Goal: Information Seeking & Learning: Find specific fact

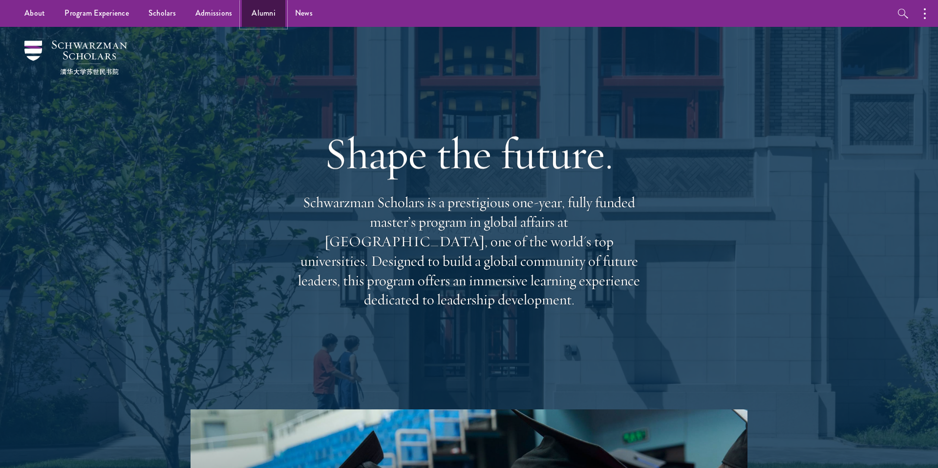
click at [274, 11] on link "Alumni" at bounding box center [263, 13] width 43 height 27
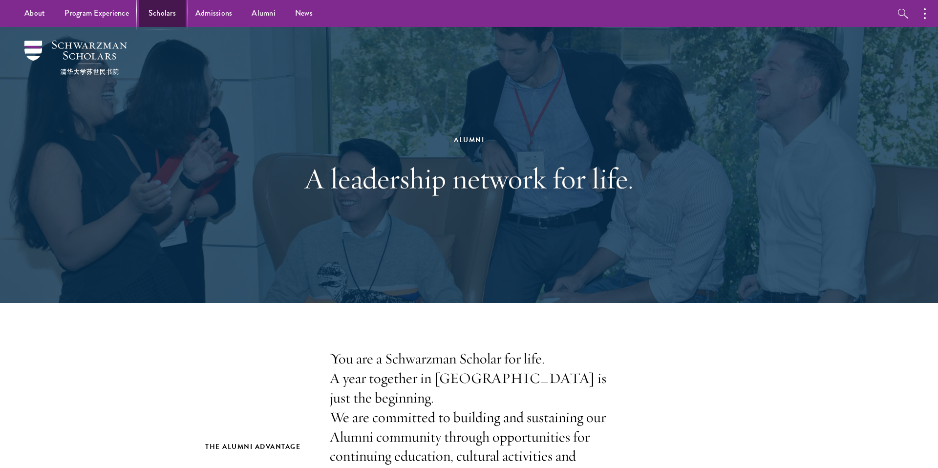
click at [170, 10] on link "Scholars" at bounding box center [162, 13] width 47 height 27
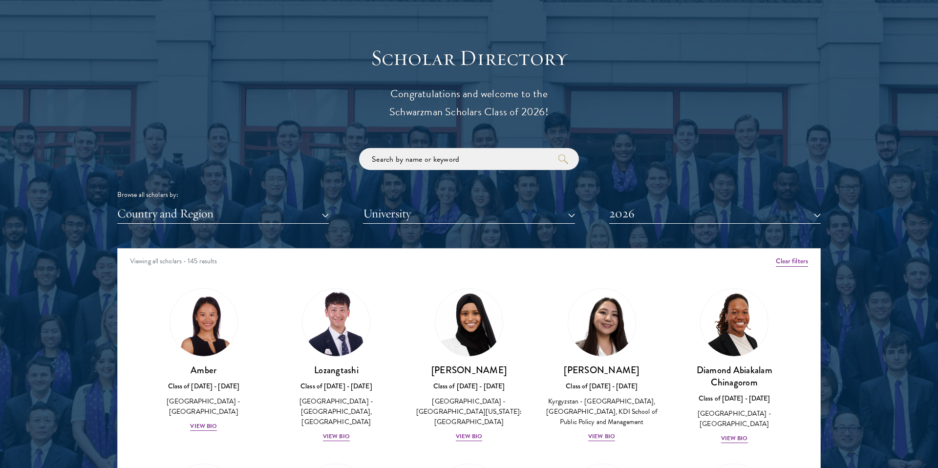
scroll to position [1112, 0]
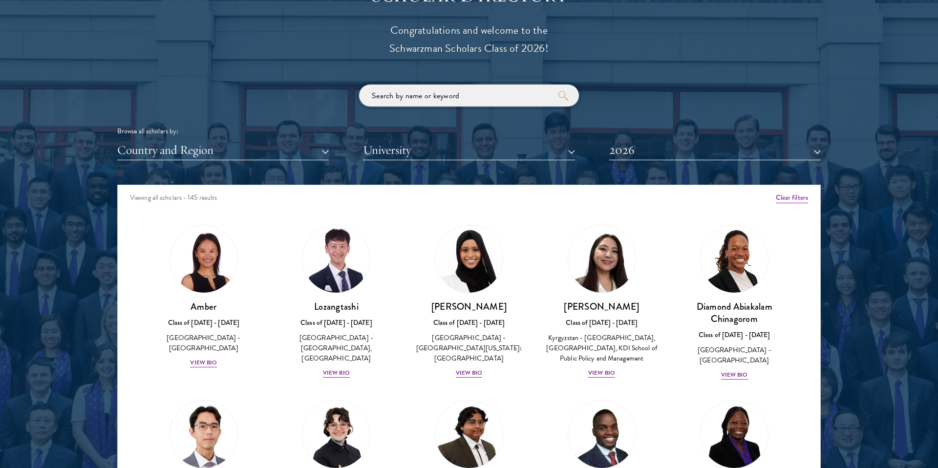
click at [410, 98] on input "search" at bounding box center [469, 95] width 220 height 22
click button "submit" at bounding box center [0, 0] width 0 height 0
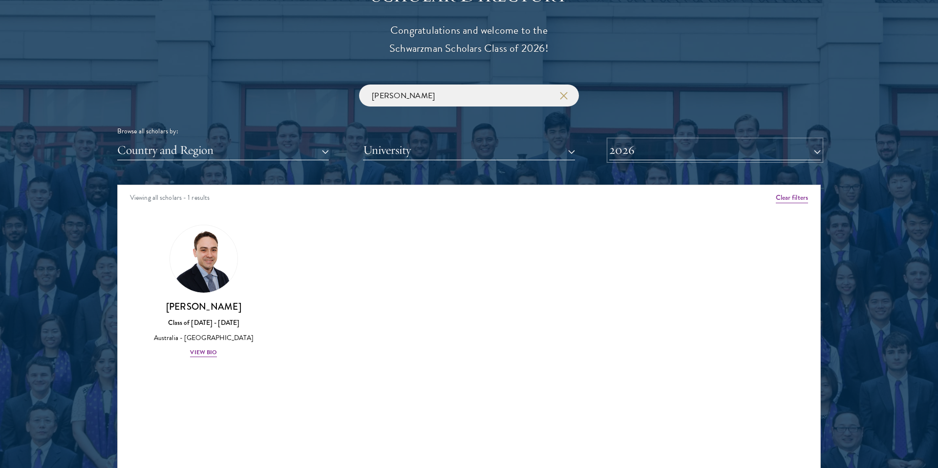
click at [665, 154] on button "2026" at bounding box center [714, 150] width 211 height 20
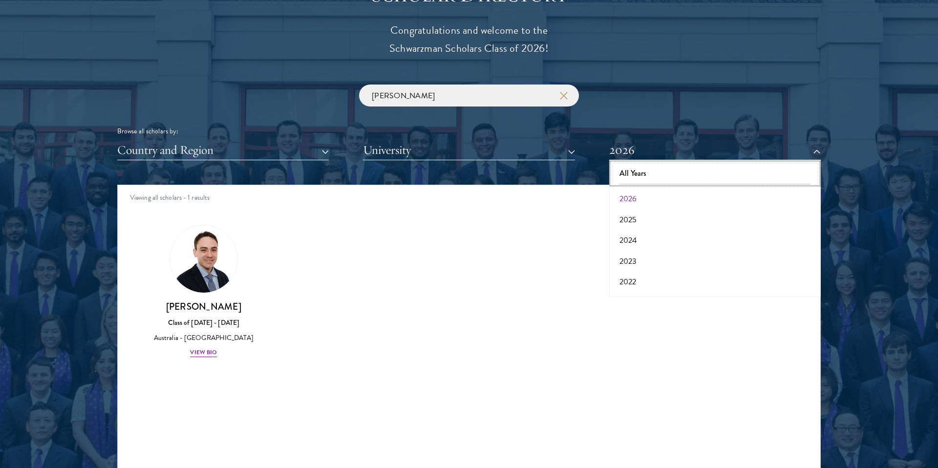
click at [657, 172] on button "All Years" at bounding box center [715, 173] width 206 height 21
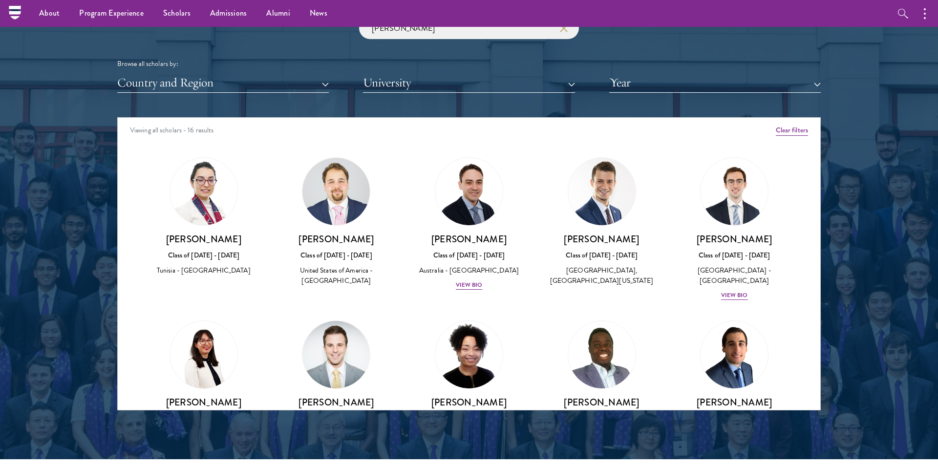
scroll to position [1053, 0]
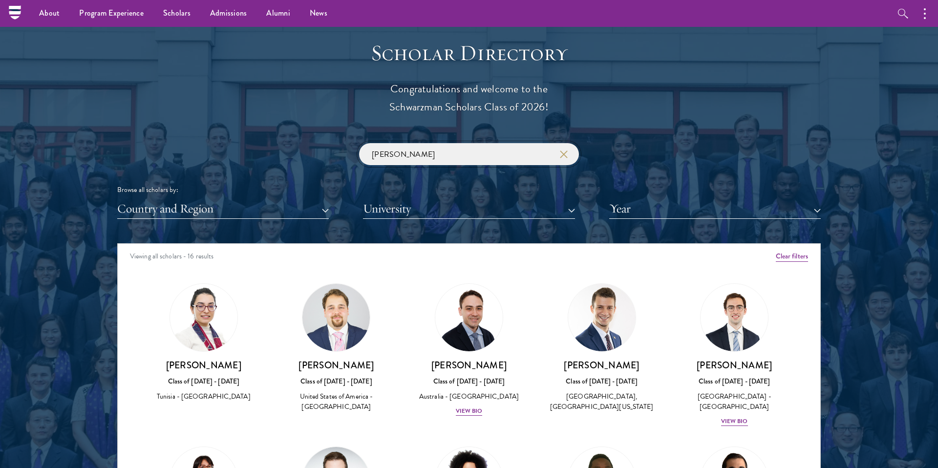
drag, startPoint x: 401, startPoint y: 150, endPoint x: 326, endPoint y: 133, distance: 77.7
click at [334, 139] on div "Scholar Directory Congratulations and welcome to the Schwarzman Scholars Class …" at bounding box center [468, 288] width 703 height 497
type input "[PERSON_NAME]"
click button "submit" at bounding box center [0, 0] width 0 height 0
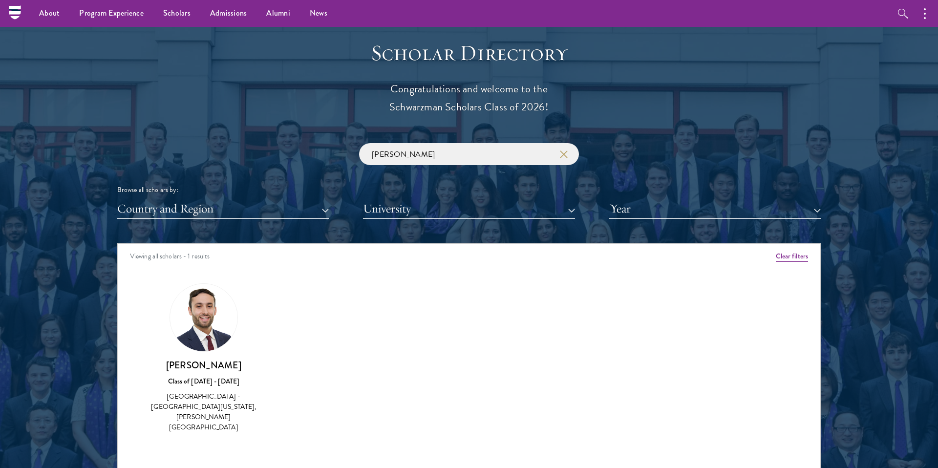
click at [181, 372] on div "[PERSON_NAME] Class of [DATE] - [DATE] [GEOGRAPHIC_DATA] - [GEOGRAPHIC_DATA][US…" at bounding box center [203, 396] width 113 height 74
click at [213, 370] on h3 "[PERSON_NAME]" at bounding box center [203, 365] width 113 height 12
click at [210, 396] on div "[GEOGRAPHIC_DATA] - [GEOGRAPHIC_DATA][US_STATE], [PERSON_NAME][GEOGRAPHIC_DATA]" at bounding box center [203, 411] width 113 height 41
drag, startPoint x: 225, startPoint y: 361, endPoint x: 176, endPoint y: 369, distance: 49.5
click at [176, 369] on h3 "[PERSON_NAME]" at bounding box center [203, 365] width 113 height 12
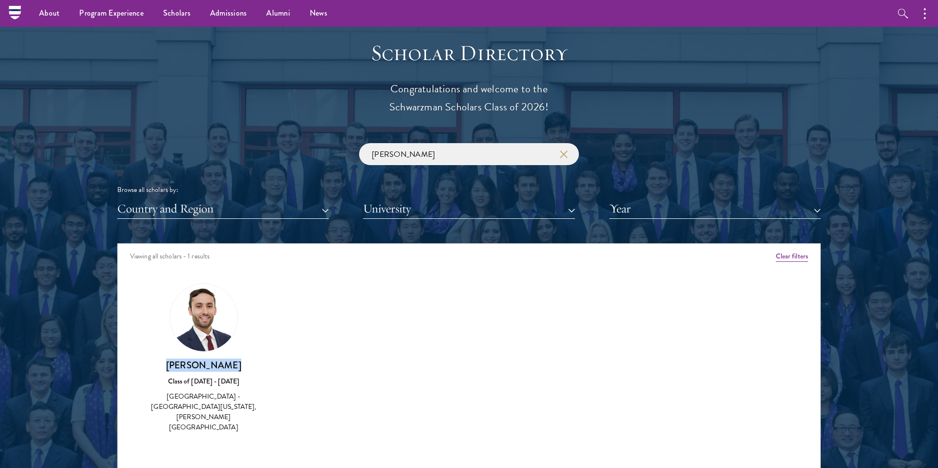
copy h3 "[PERSON_NAME]"
